Goal: Task Accomplishment & Management: Complete application form

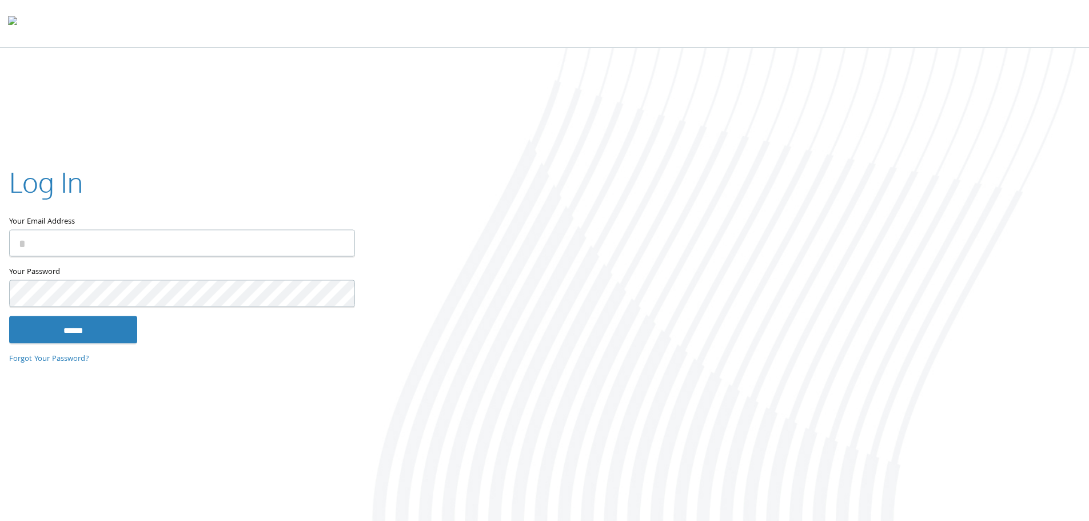
click at [96, 241] on input "Your Email Address" at bounding box center [182, 242] width 346 height 27
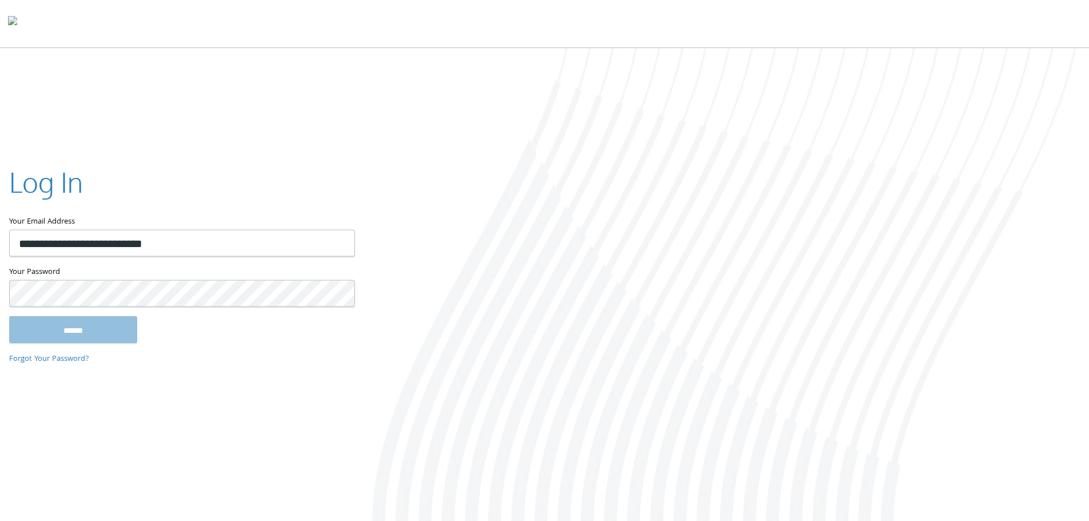
type input "**********"
click at [9, 316] on input "******" at bounding box center [73, 329] width 128 height 27
